Goal: Task Accomplishment & Management: Manage account settings

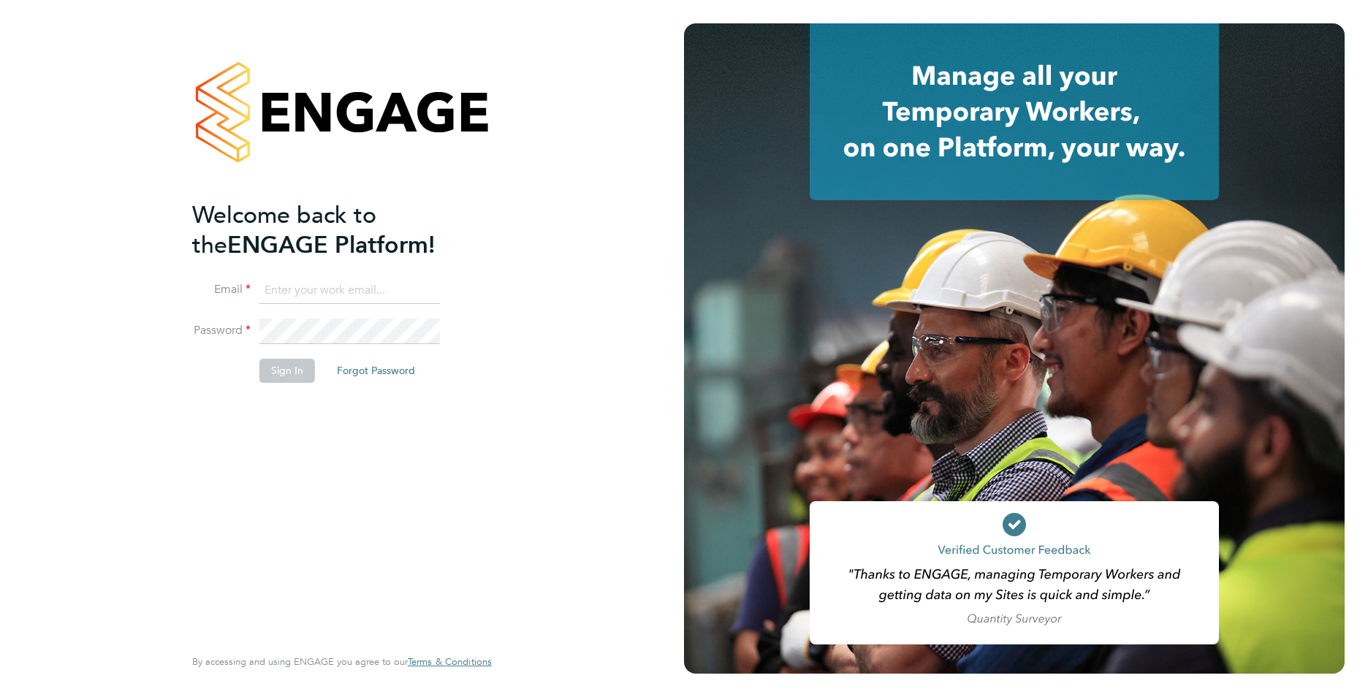
click at [319, 278] on input at bounding box center [349, 291] width 180 height 26
type input "[EMAIL_ADDRESS][DOMAIN_NAME]"
click at [245, 338] on li "Password" at bounding box center [334, 339] width 285 height 41
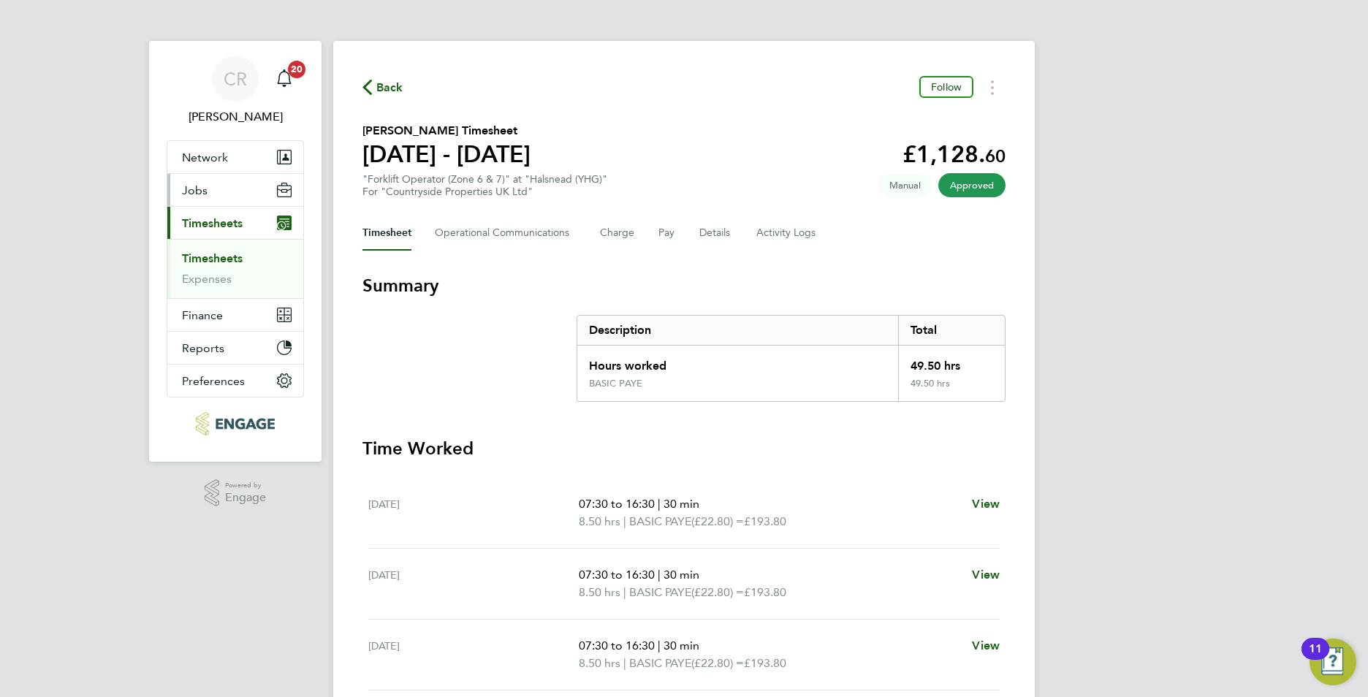
click at [199, 186] on span "Jobs" at bounding box center [195, 190] width 26 height 14
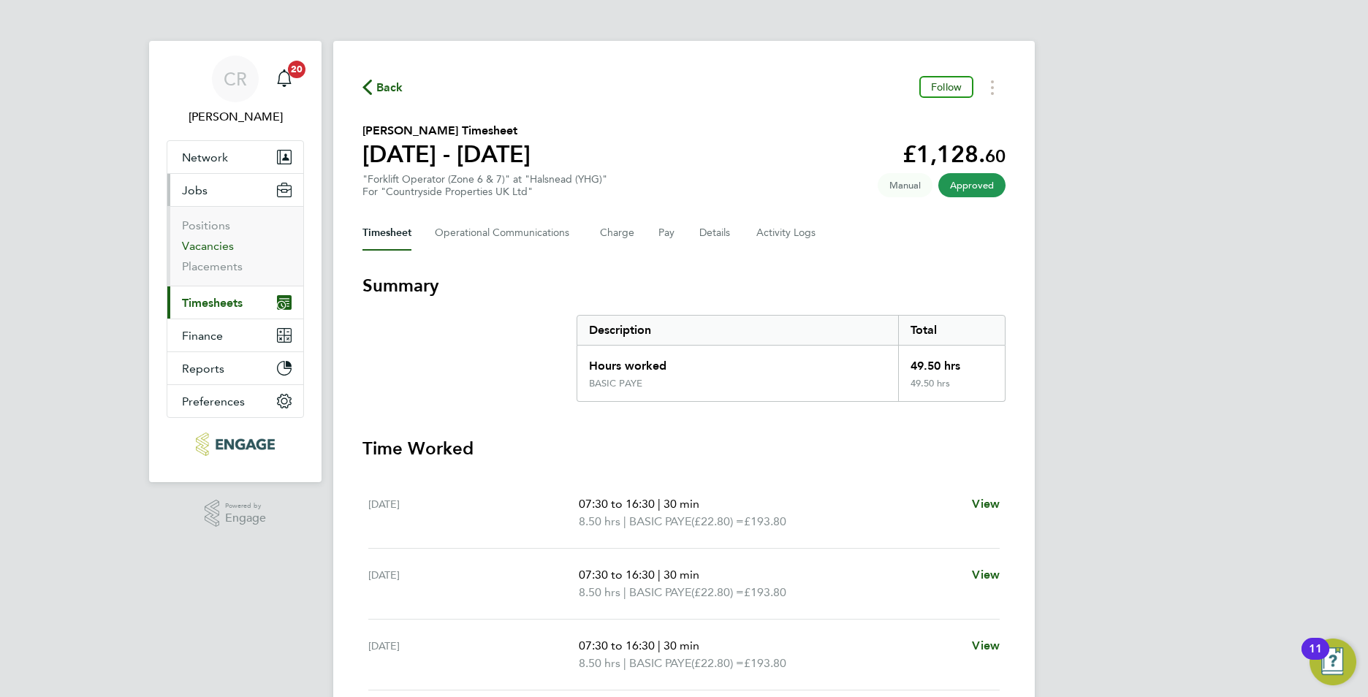
click at [200, 248] on link "Vacancies" at bounding box center [208, 246] width 52 height 14
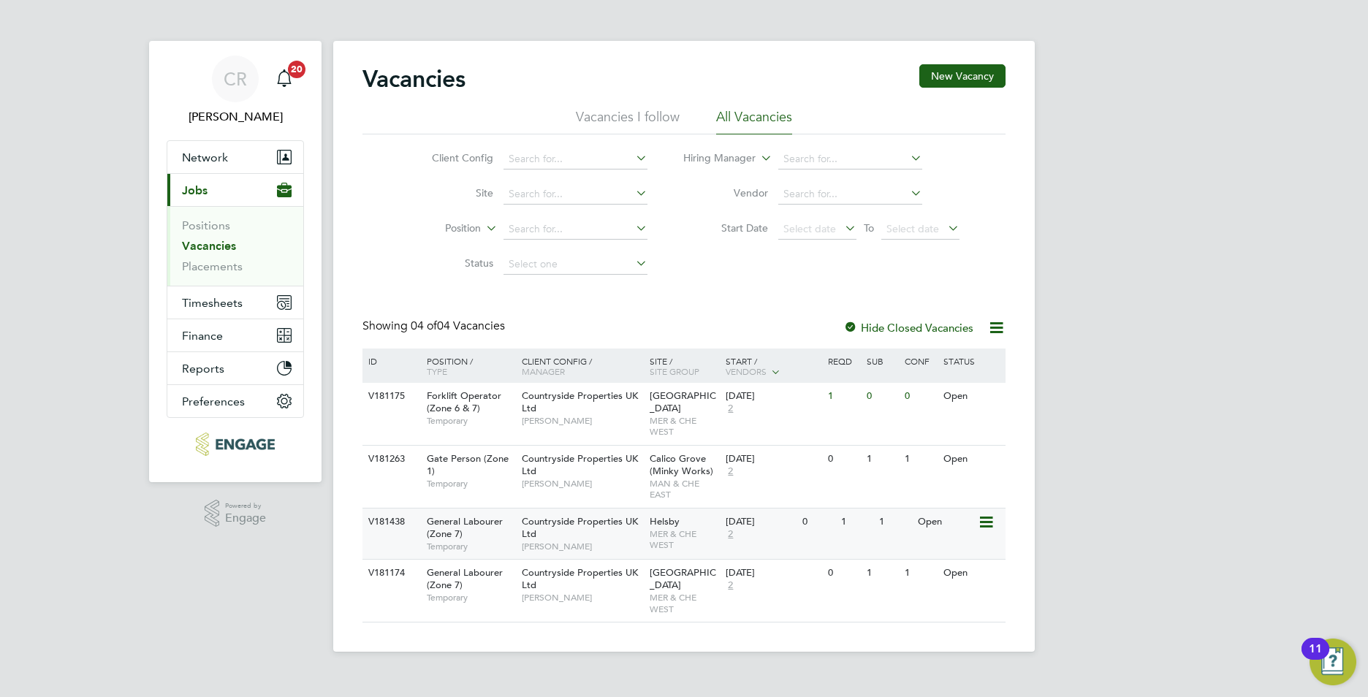
click at [532, 519] on span "Countryside Properties UK Ltd" at bounding box center [580, 527] width 116 height 25
click at [210, 302] on span "Timesheets" at bounding box center [212, 303] width 61 height 14
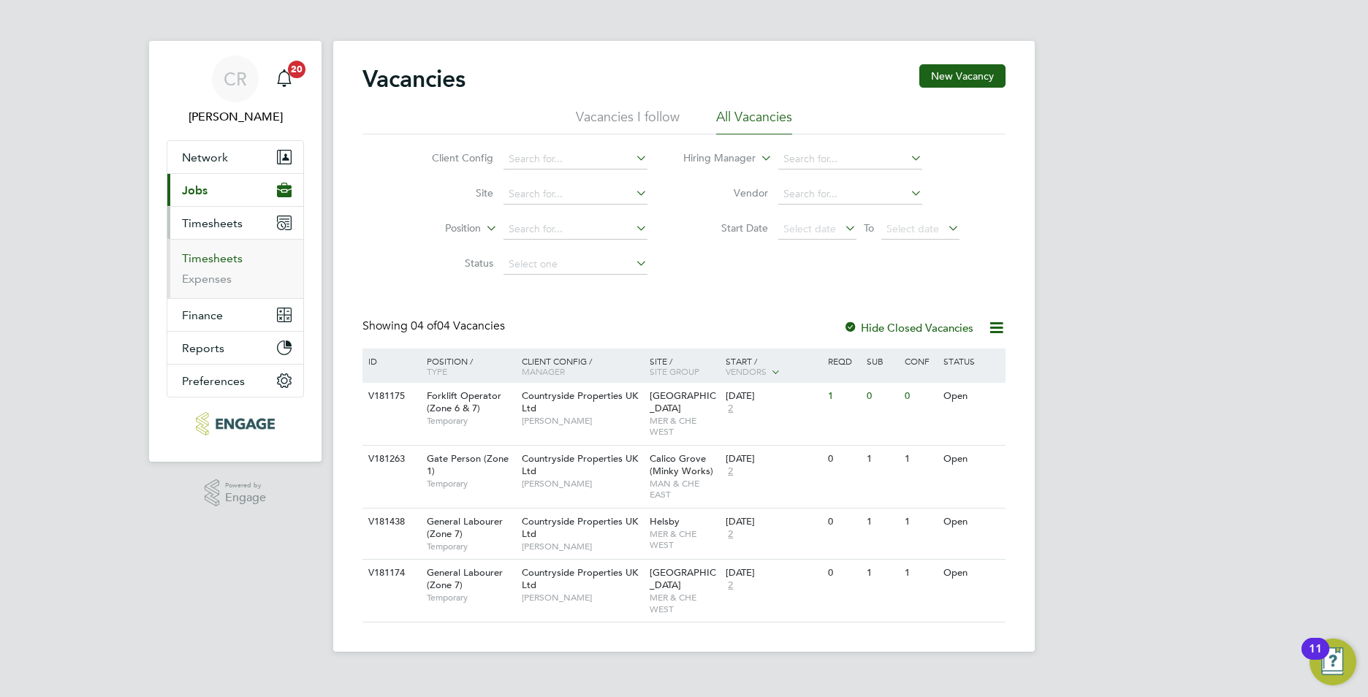
click at [217, 254] on link "Timesheets" at bounding box center [212, 258] width 61 height 14
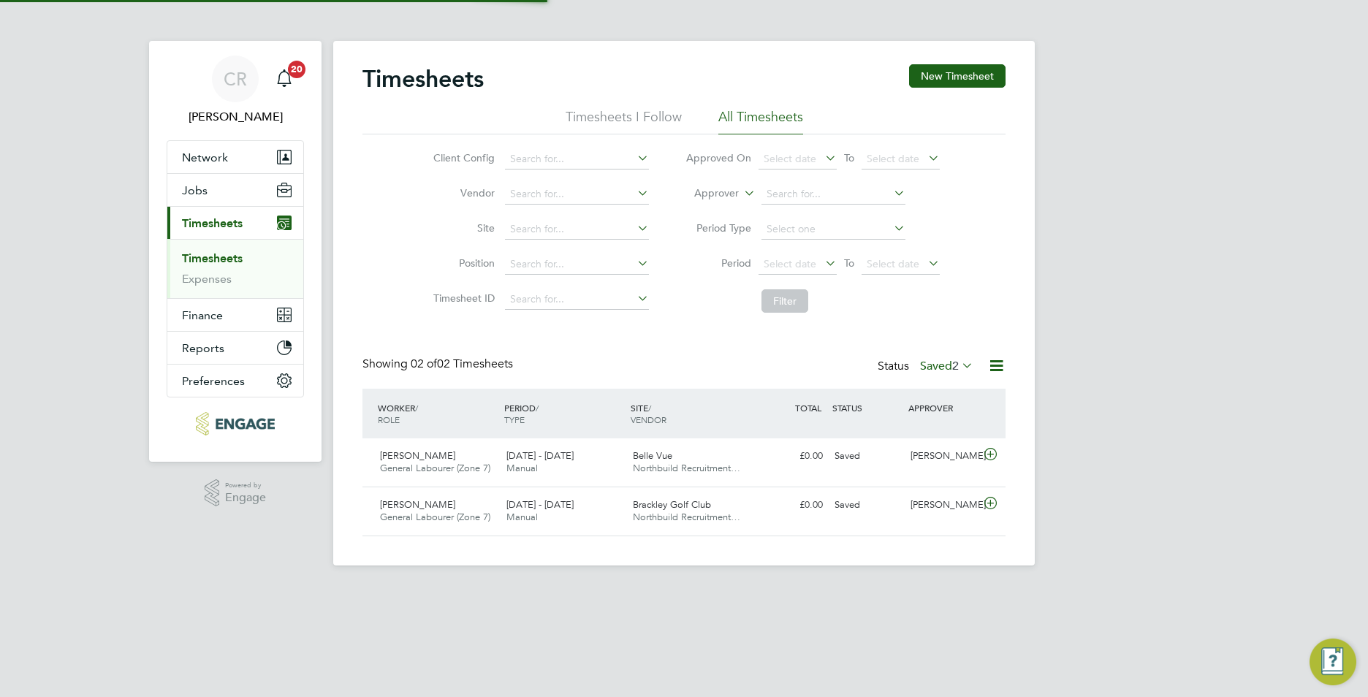
scroll to position [37, 127]
click at [946, 364] on label "Saved 2" at bounding box center [946, 366] width 53 height 15
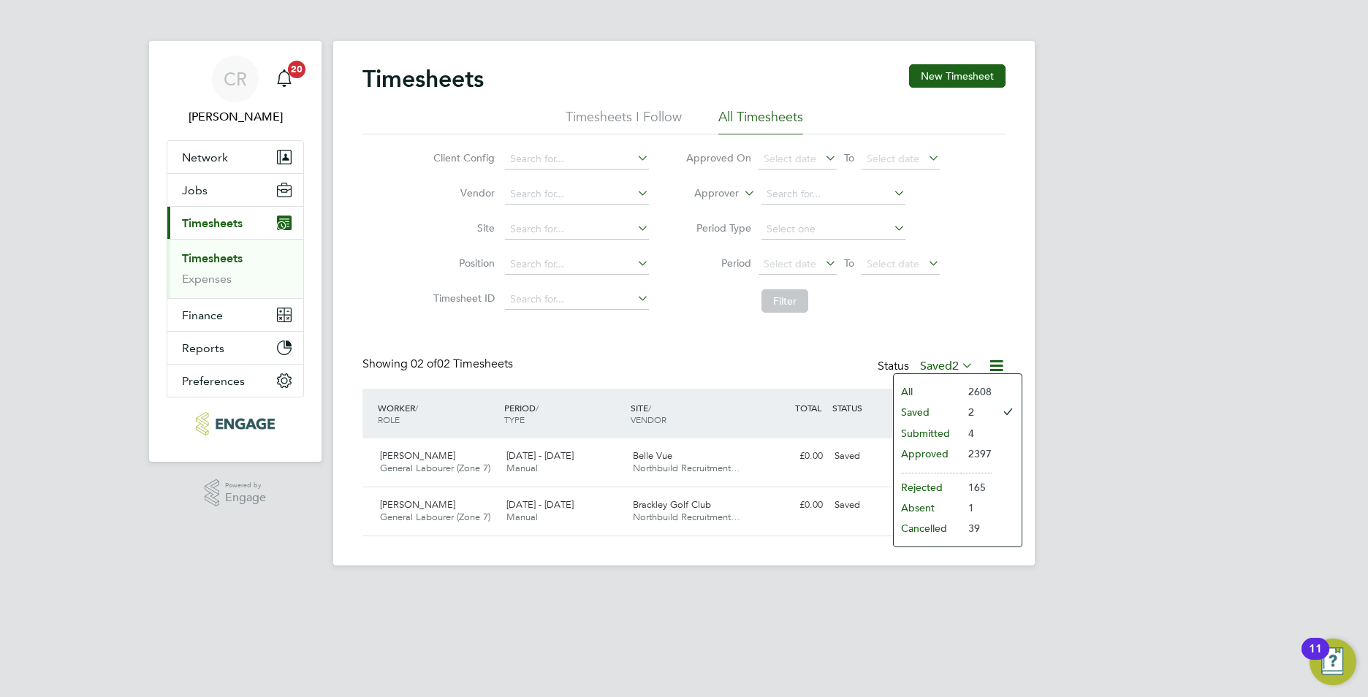
click at [917, 433] on li "Submitted" at bounding box center [927, 433] width 67 height 20
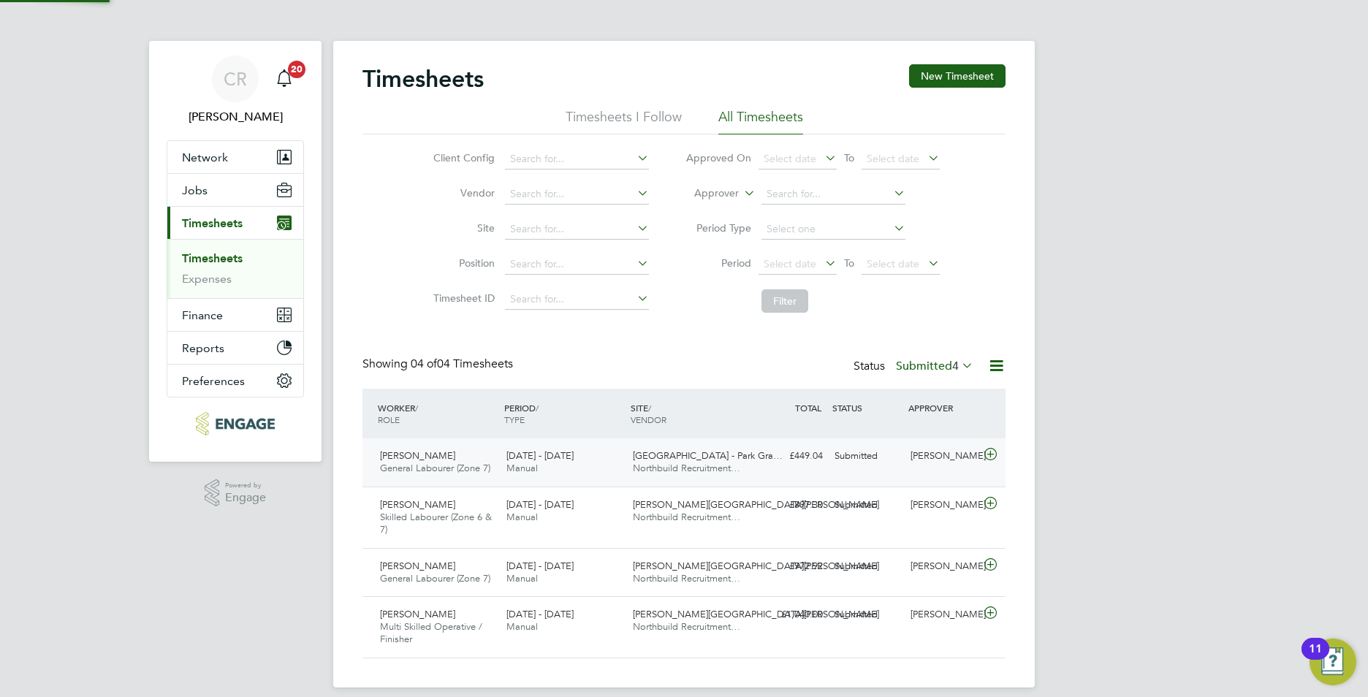
scroll to position [0, 0]
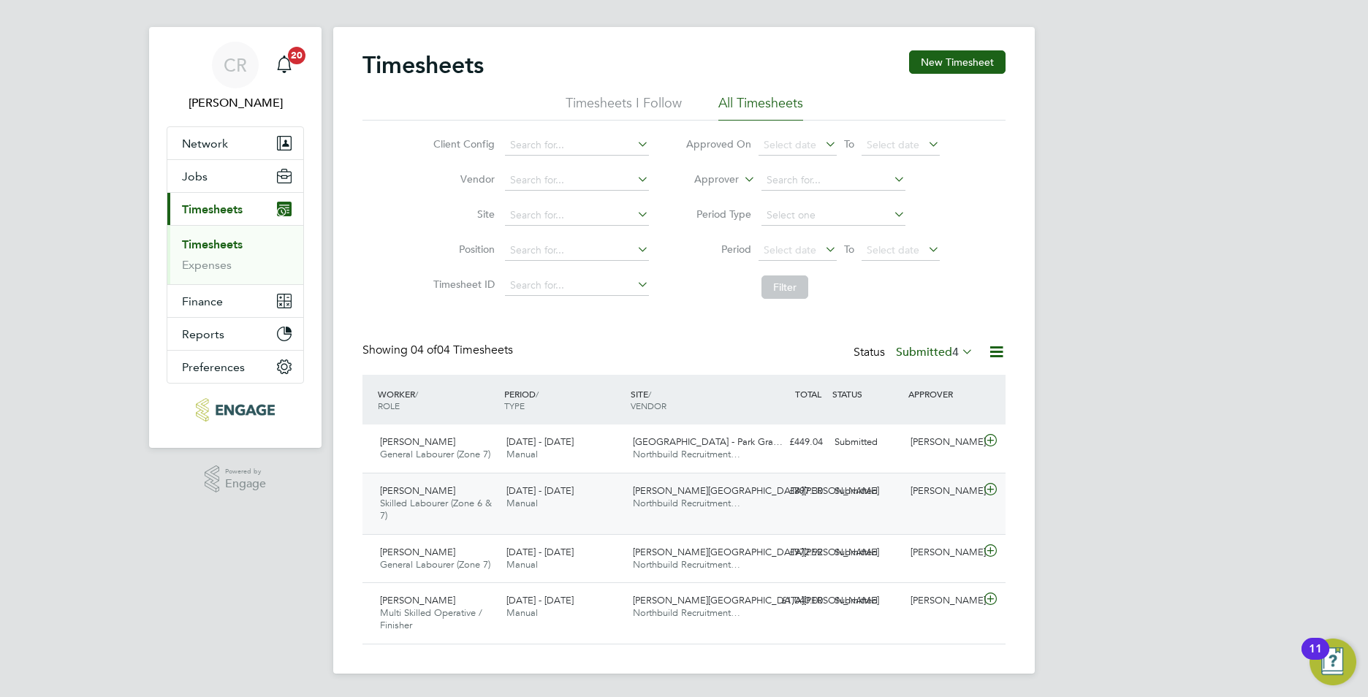
click at [701, 498] on span "Northbuild Recruitment…" at bounding box center [686, 503] width 107 height 12
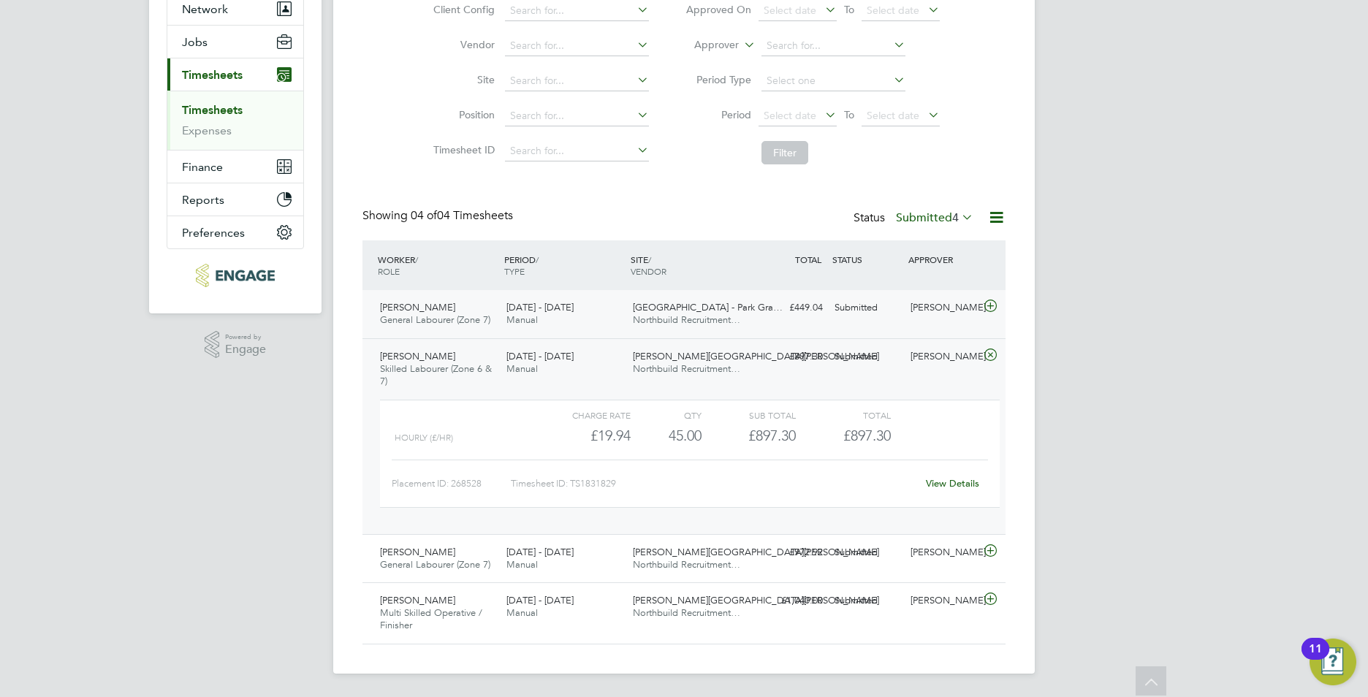
click at [597, 313] on div "22 - 28 Sep 2025 Manual" at bounding box center [563, 314] width 126 height 37
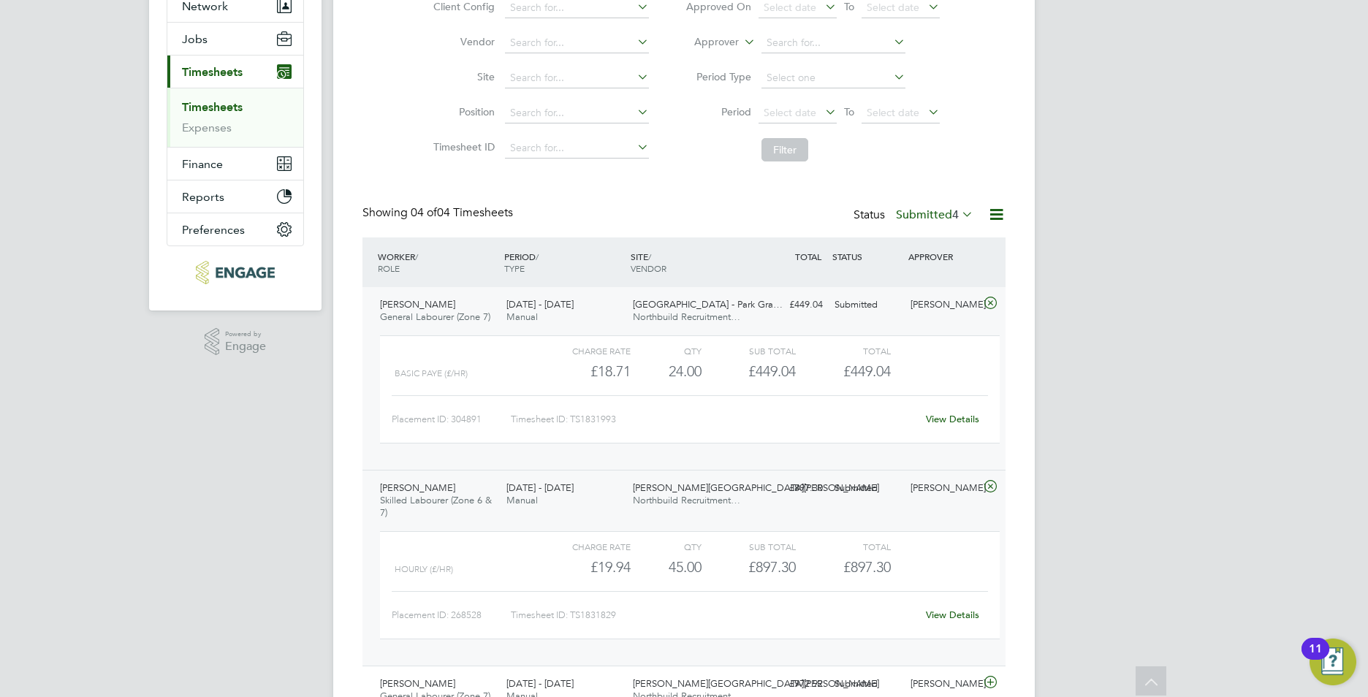
scroll to position [283, 0]
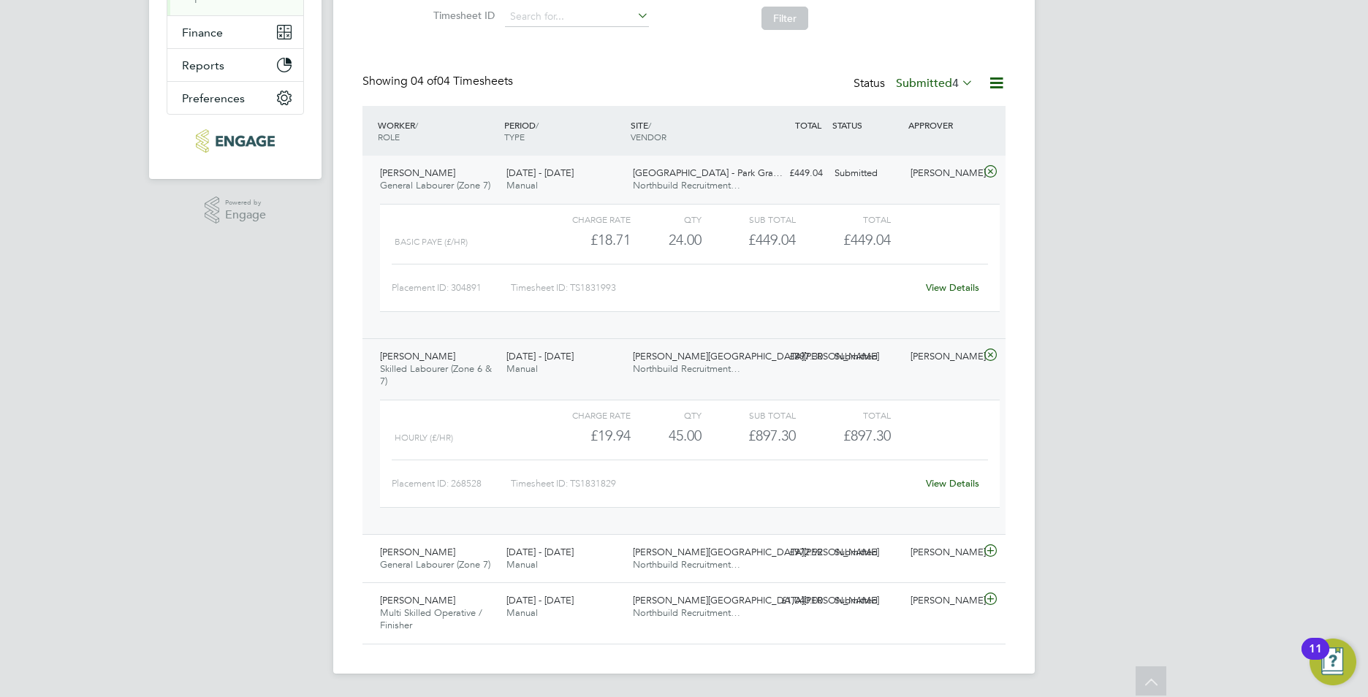
click at [987, 353] on icon at bounding box center [990, 355] width 18 height 12
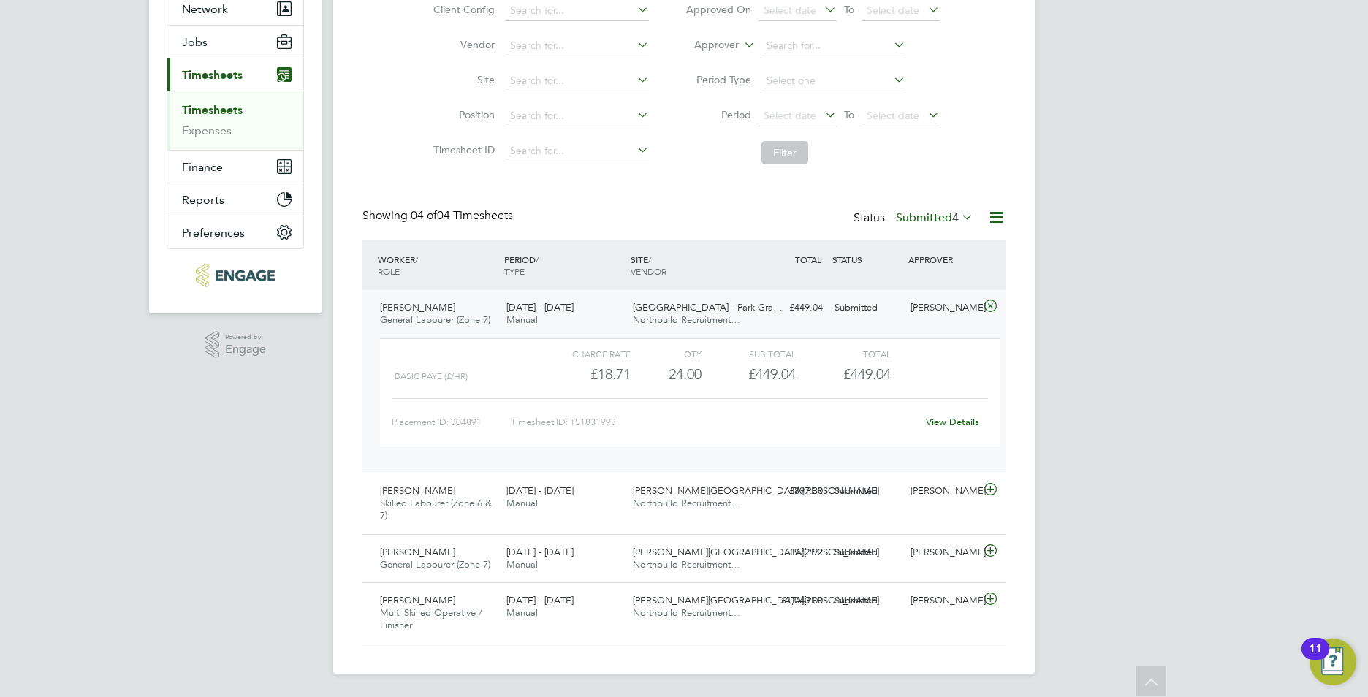
click at [988, 301] on icon at bounding box center [990, 306] width 18 height 12
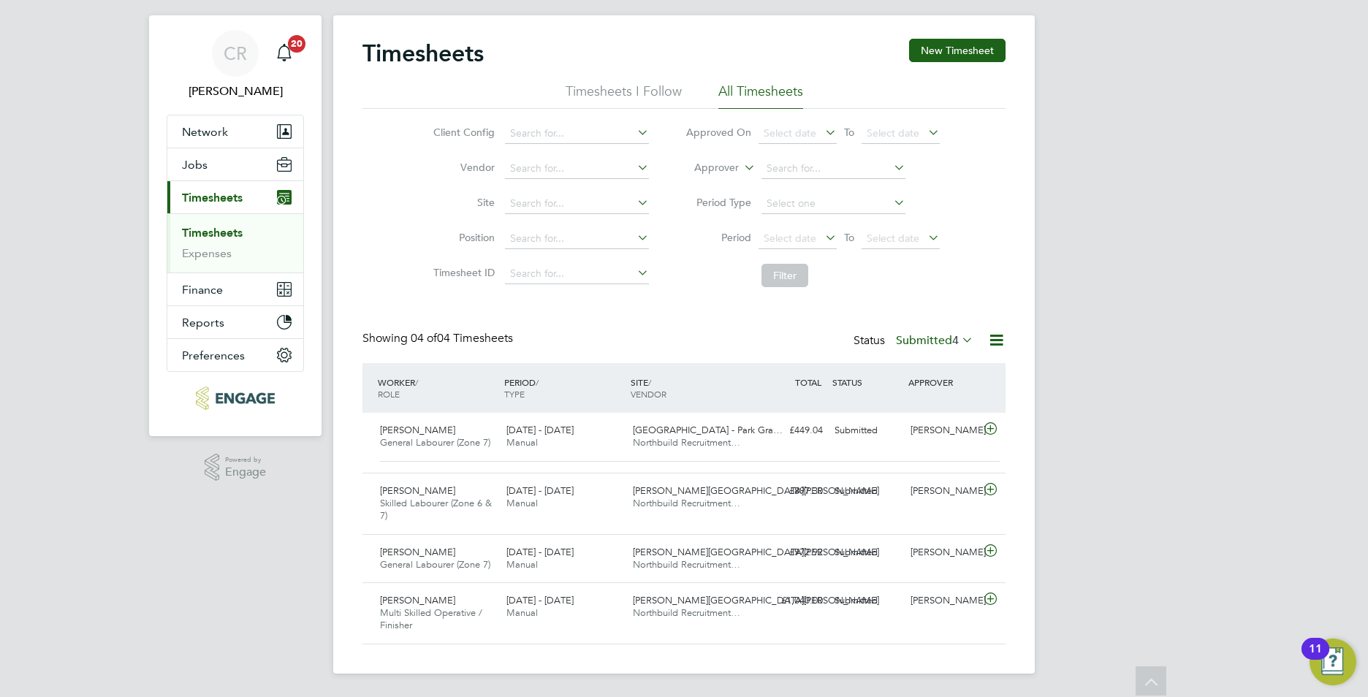
scroll to position [14, 0]
